Goal: Navigation & Orientation: Find specific page/section

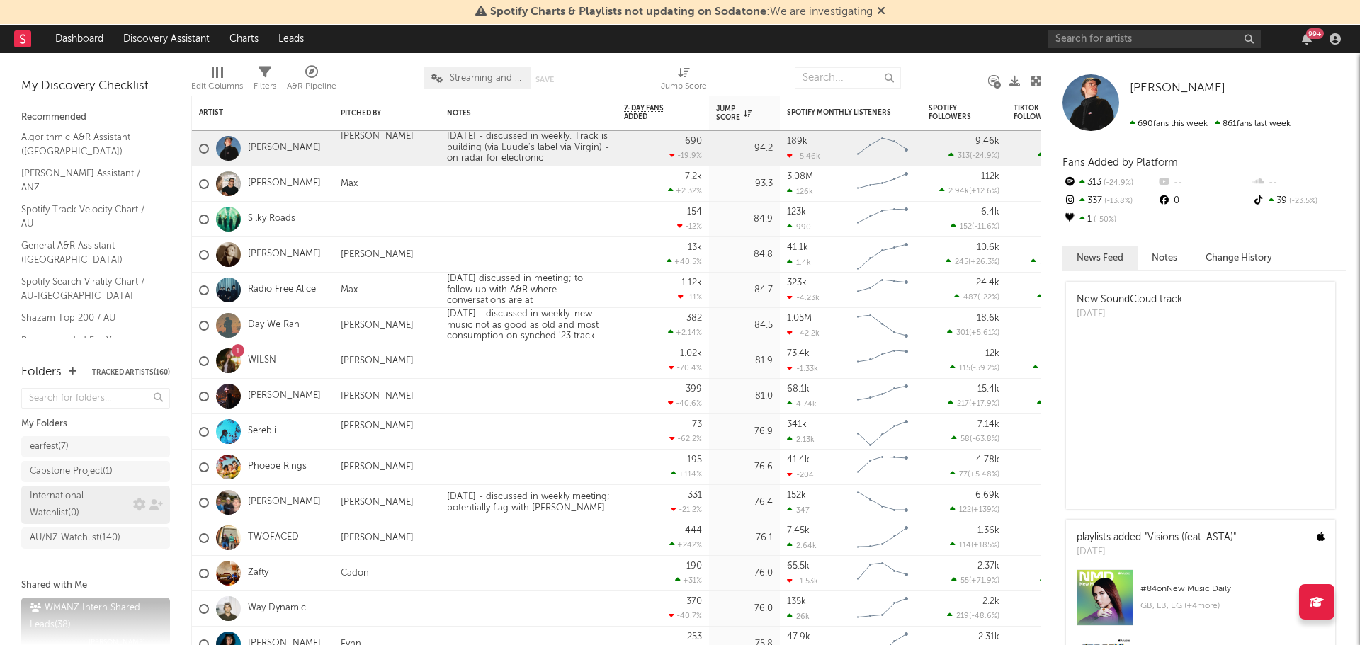
scroll to position [67, 0]
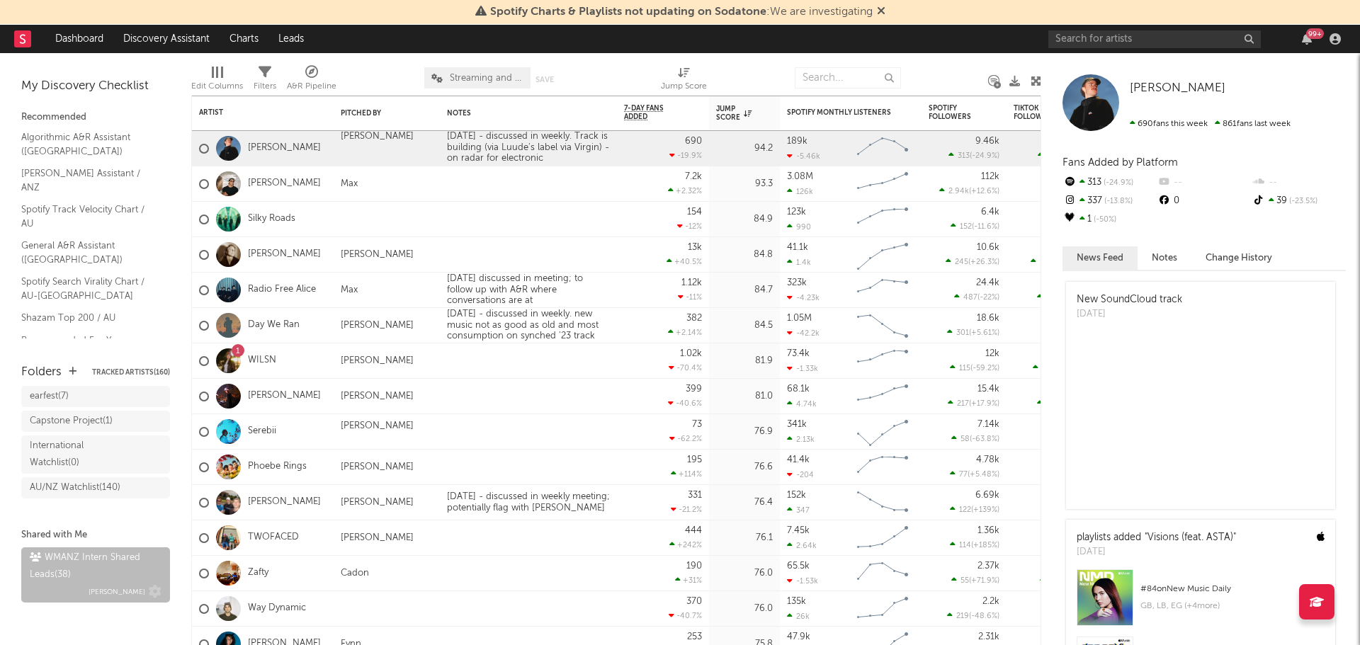
click at [105, 569] on div "WMANZ Intern Shared Leads ( 38 )" at bounding box center [94, 567] width 128 height 34
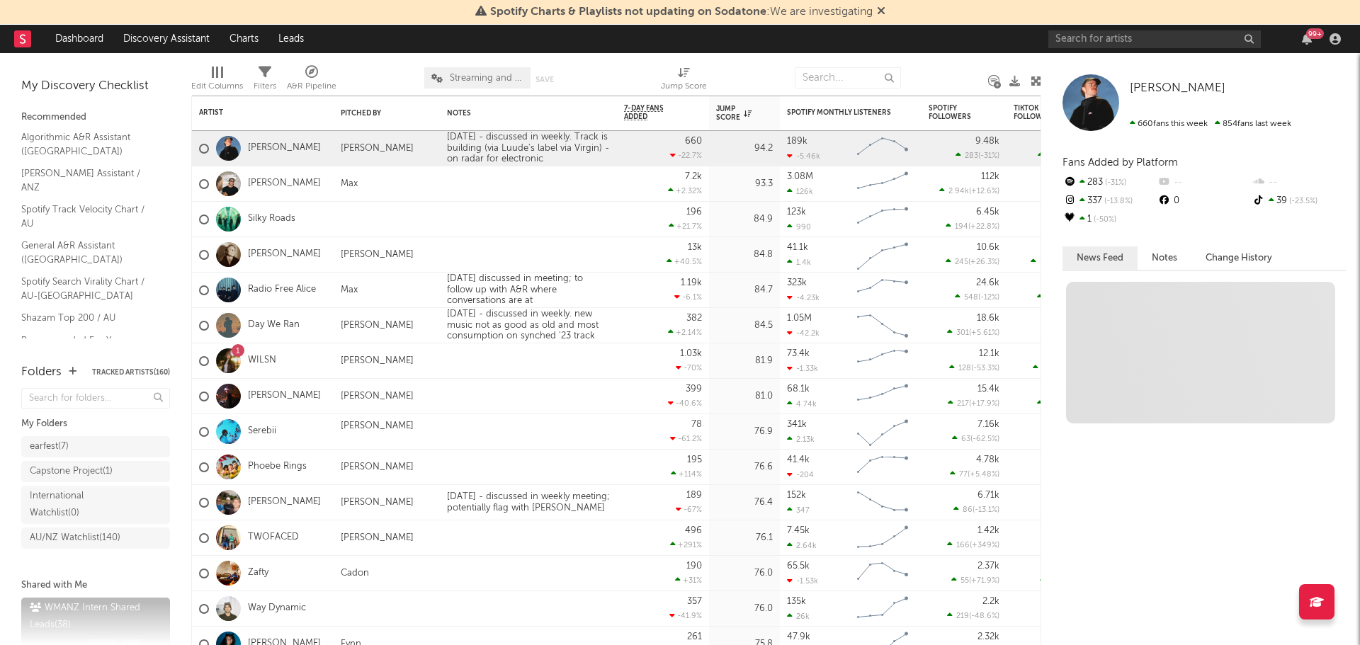
click at [881, 12] on icon at bounding box center [881, 10] width 9 height 11
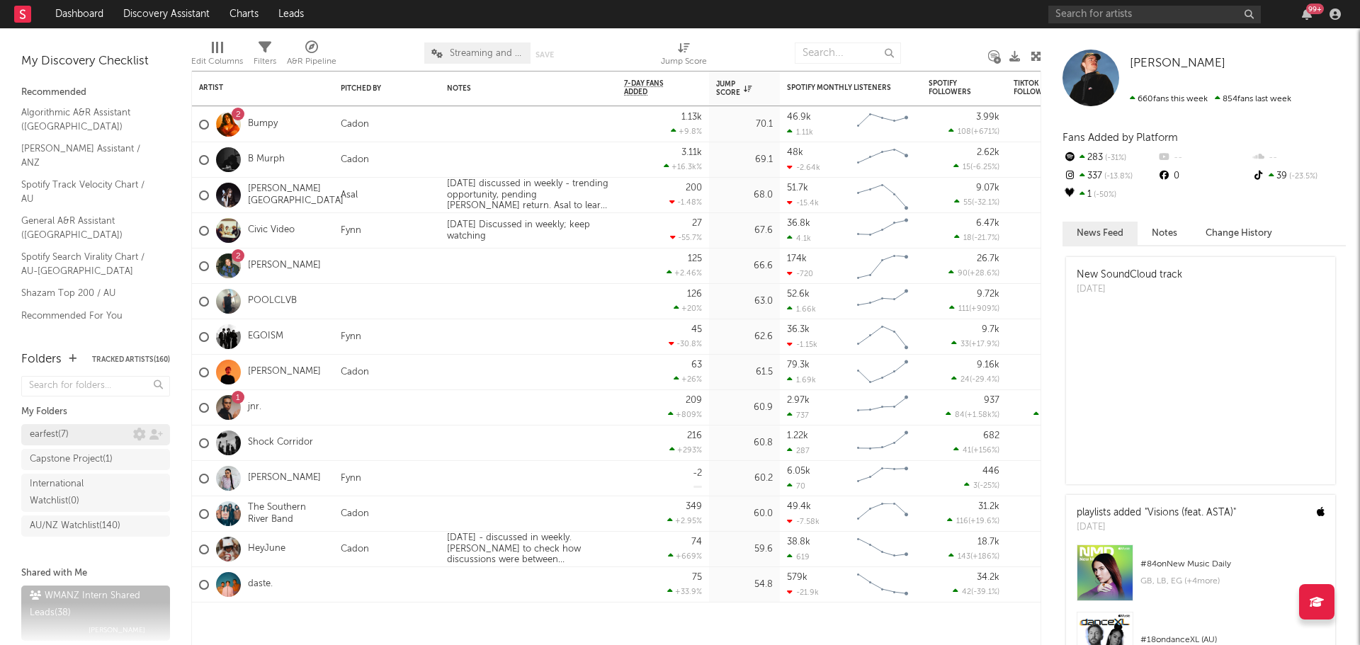
scroll to position [55, 0]
